Goal: Use online tool/utility: Utilize a website feature to perform a specific function

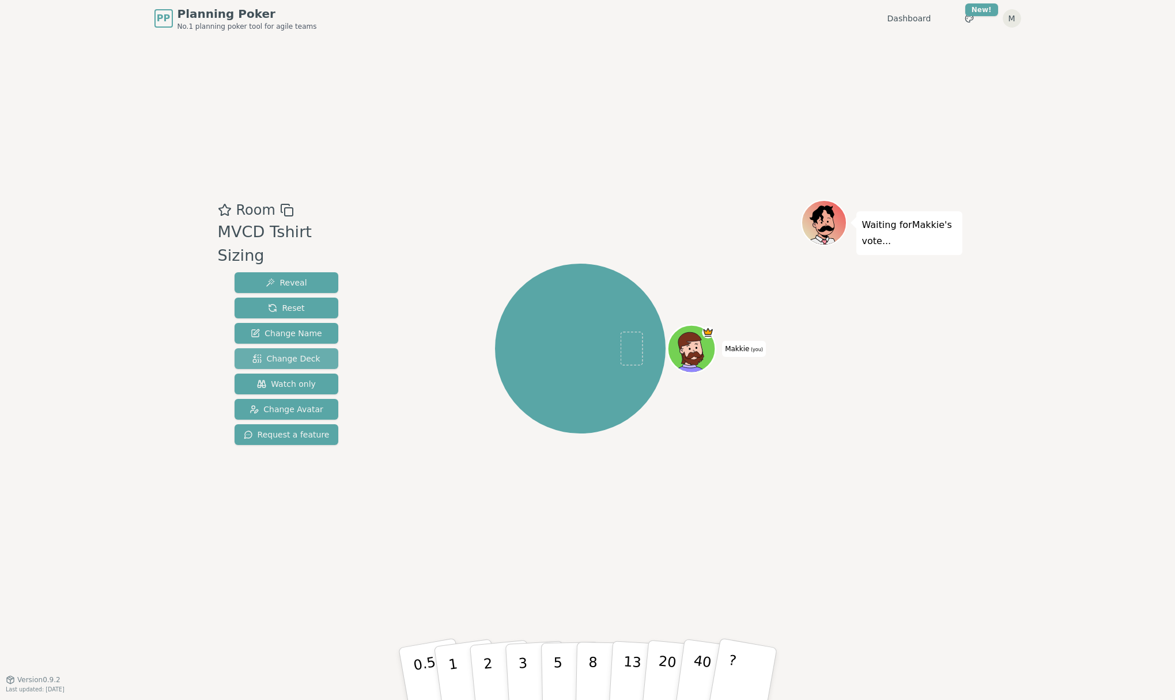
click at [281, 349] on button "Change Deck" at bounding box center [286, 359] width 104 height 21
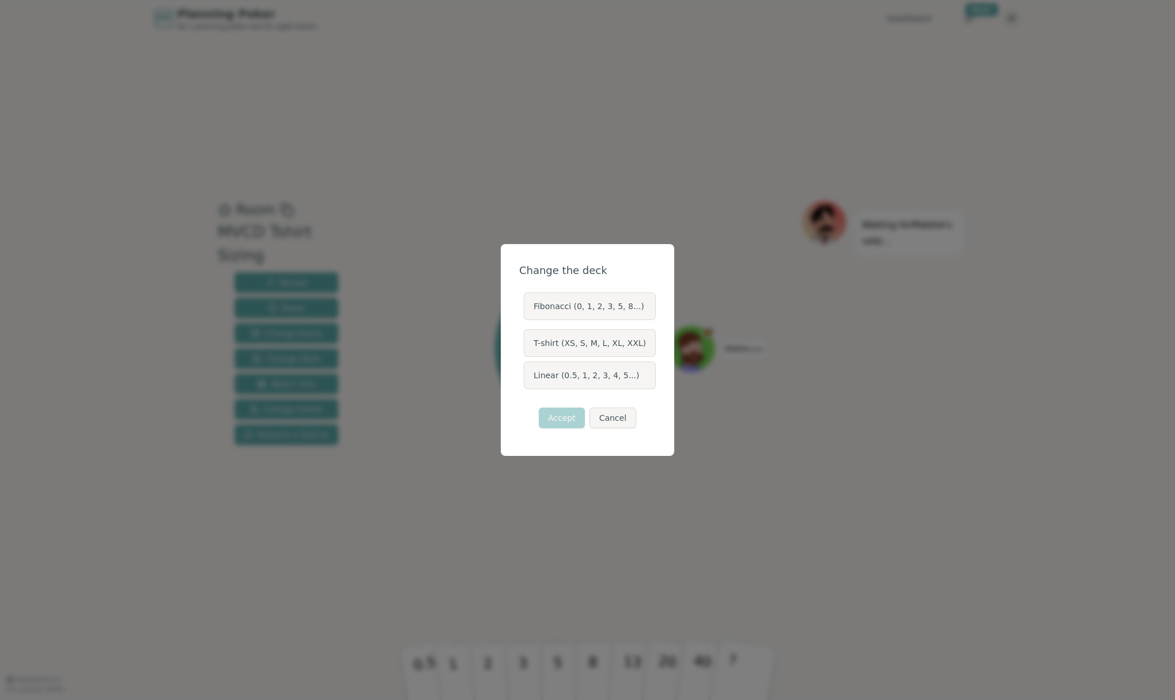
click at [580, 347] on label "T-shirt (XS, S, M, L, XL, XXL)" at bounding box center [590, 344] width 132 height 28
click at [528, 347] on button "T-shirt (XS, S, M, L, XL, XXL)" at bounding box center [522, 343] width 9 height 9
click at [559, 419] on button "Accept" at bounding box center [562, 418] width 46 height 21
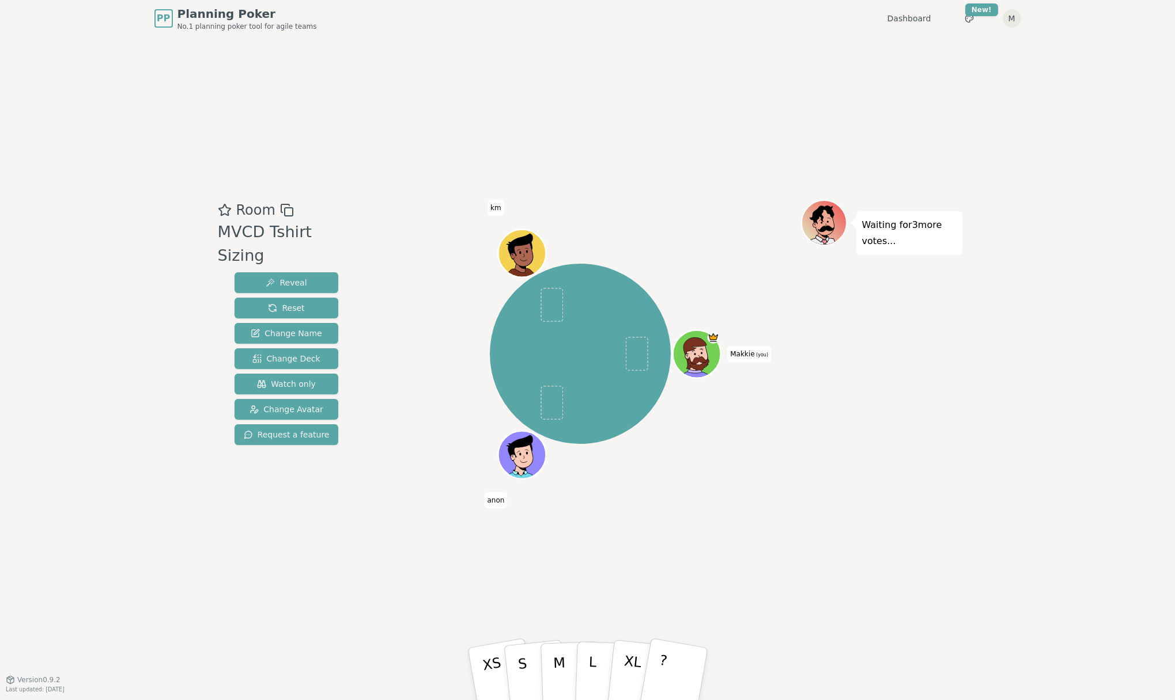
click at [491, 499] on span "anon" at bounding box center [495, 501] width 23 height 16
click at [305, 404] on span "Change Avatar" at bounding box center [286, 410] width 74 height 12
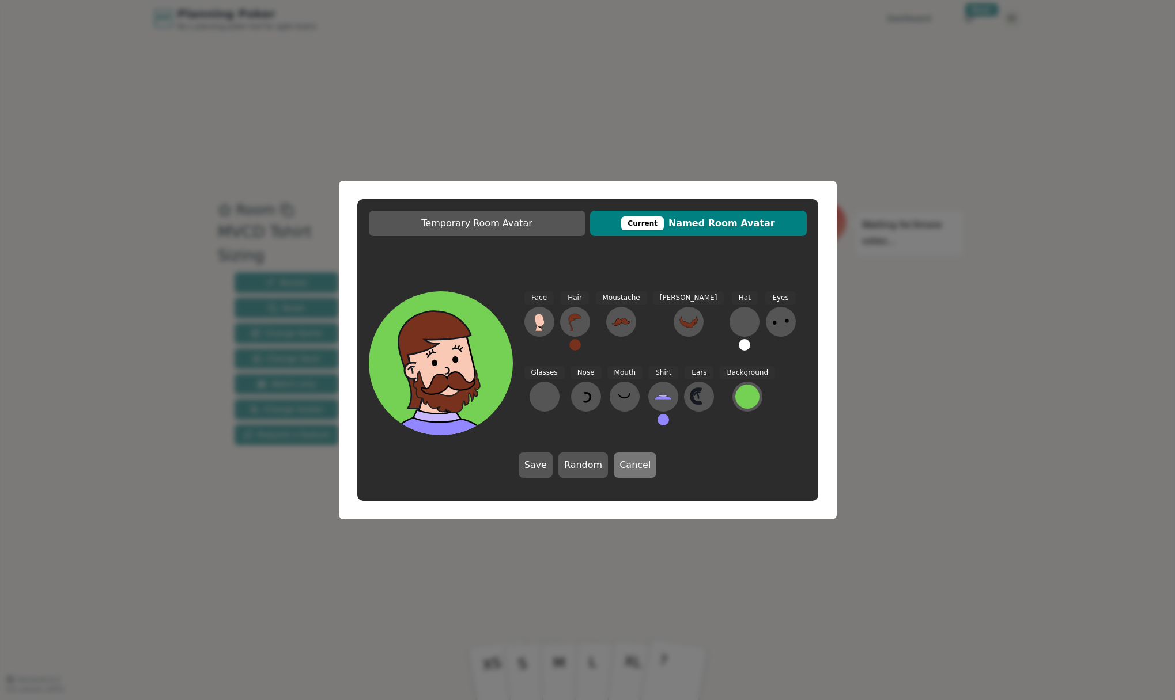
click at [639, 472] on button "Cancel" at bounding box center [635, 465] width 43 height 25
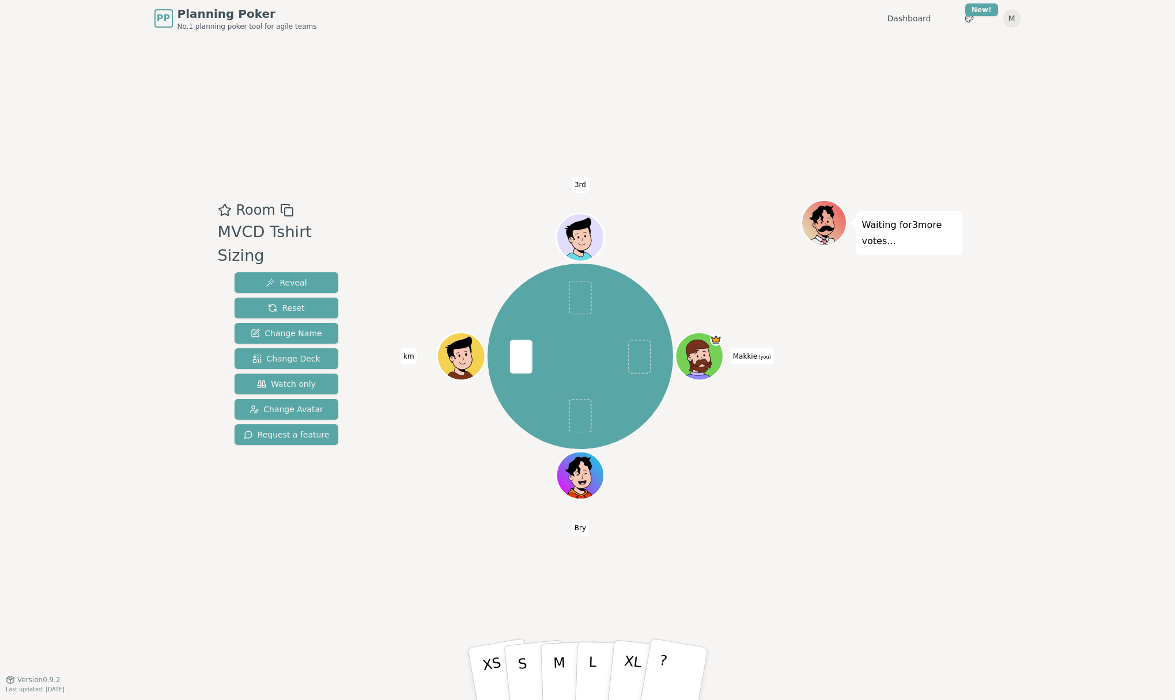
click at [912, 224] on p "Waiting for 3 more votes..." at bounding box center [909, 233] width 94 height 32
click at [524, 691] on p "S" at bounding box center [523, 676] width 15 height 63
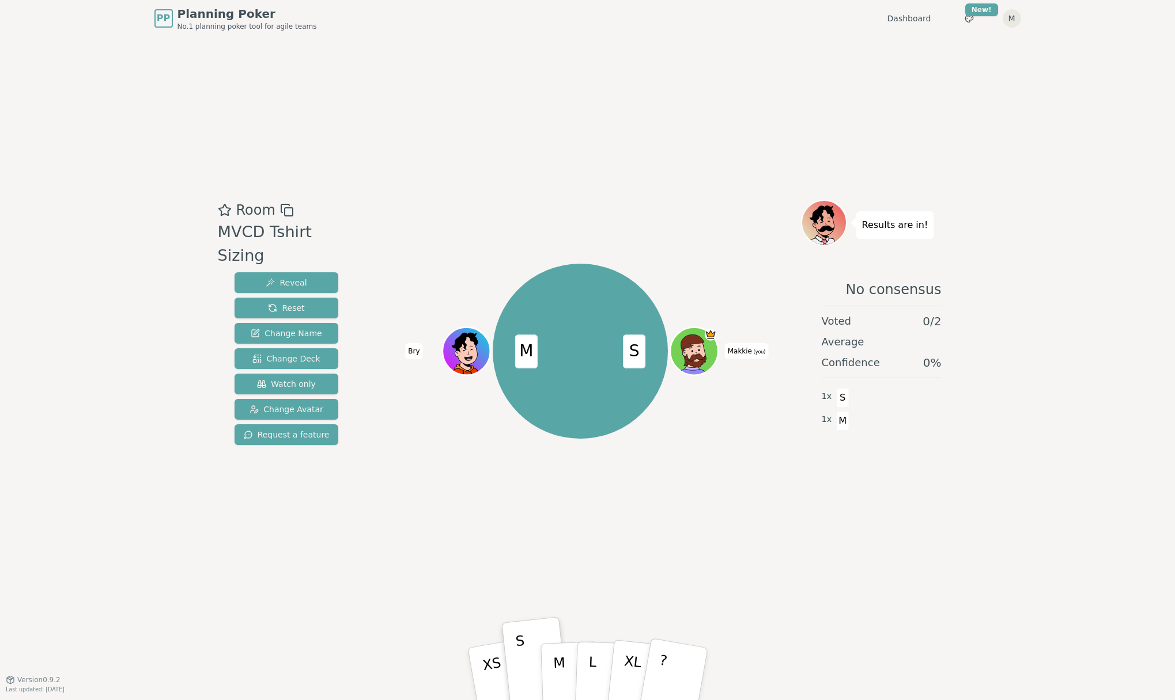
click at [1159, 253] on div "PP Planning Poker No.1 planning poker tool for agile teams Dashboard Toggle the…" at bounding box center [587, 350] width 1175 height 700
